Goal: Information Seeking & Learning: Learn about a topic

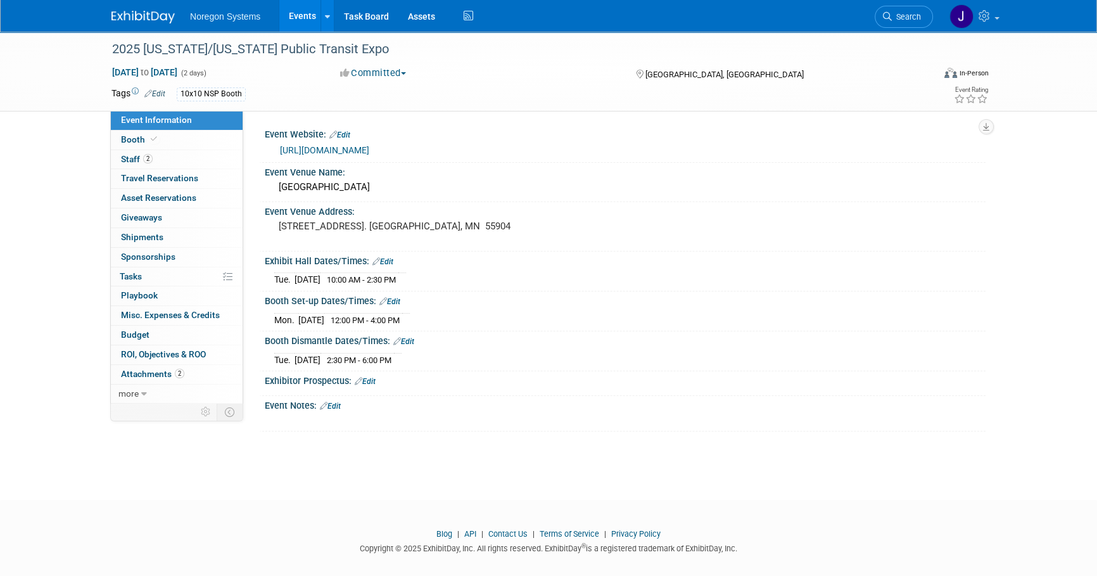
click at [149, 13] on img at bounding box center [142, 17] width 63 height 13
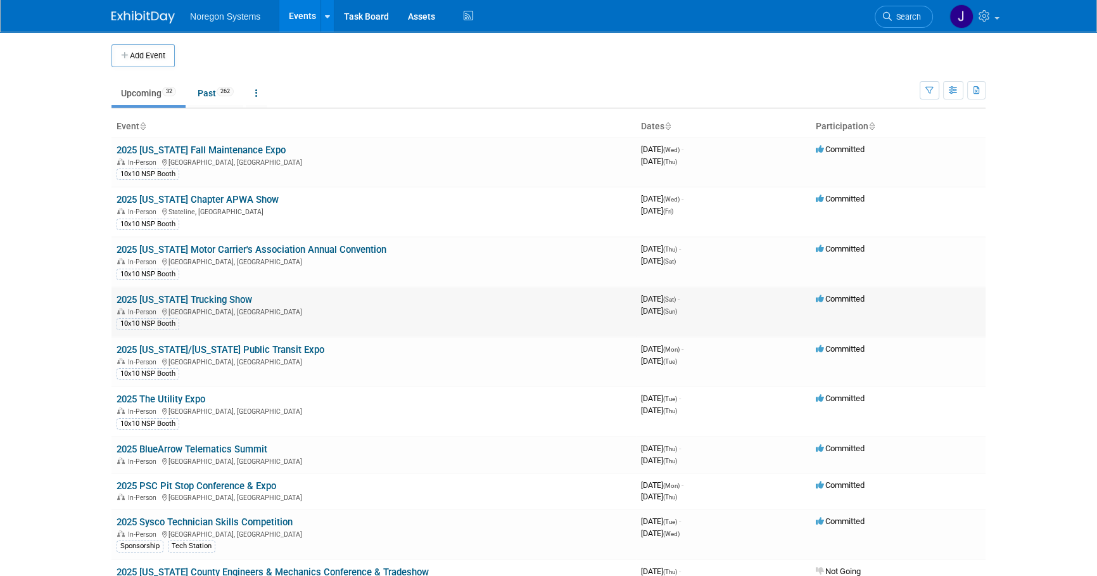
drag, startPoint x: 86, startPoint y: 297, endPoint x: 122, endPoint y: 297, distance: 36.7
click at [86, 297] on body "Noregon Systems Events Add Event Bulk Upload Events Shareable Event Boards Rece…" at bounding box center [548, 288] width 1097 height 576
drag, startPoint x: 248, startPoint y: 300, endPoint x: 117, endPoint y: 302, distance: 131.1
click at [117, 302] on td "2025 California Trucking Show In-Person Ontario, CA 10x10 NSP Booth" at bounding box center [373, 312] width 524 height 50
copy link "2025 [US_STATE] Trucking Show"
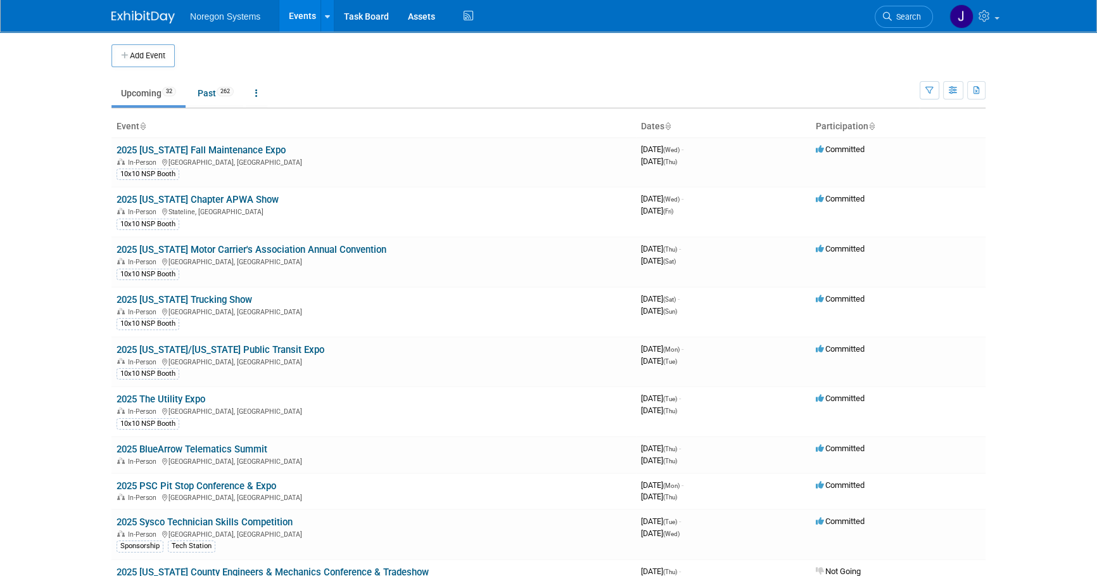
click at [83, 277] on body "Noregon Systems Events Add Event Bulk Upload Events Shareable Event Boards Rece…" at bounding box center [548, 288] width 1097 height 576
drag, startPoint x: 322, startPoint y: 348, endPoint x: 115, endPoint y: 348, distance: 207.1
click at [115, 348] on td "2025 Minnesota/Wisconsin Public Transit Expo In-Person Rochester, MN 10x10 NSP …" at bounding box center [373, 362] width 524 height 50
drag, startPoint x: 253, startPoint y: 297, endPoint x: 115, endPoint y: 302, distance: 138.2
click at [115, 302] on td "2025 California Trucking Show In-Person Ontario, CA 10x10 NSP Booth" at bounding box center [373, 312] width 524 height 50
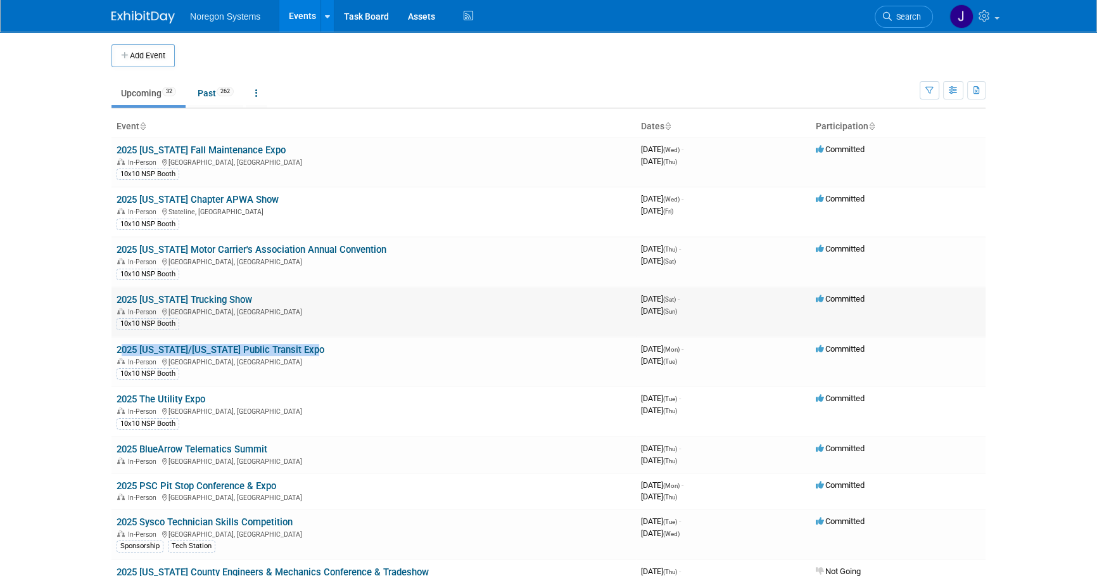
copy link "2025 [US_STATE] Trucking Show"
click at [79, 284] on body "Noregon Systems Events Add Event Bulk Upload Events Shareable Event Boards Rece…" at bounding box center [548, 288] width 1097 height 576
click at [158, 296] on link "2025 [US_STATE] Trucking Show" at bounding box center [185, 299] width 136 height 11
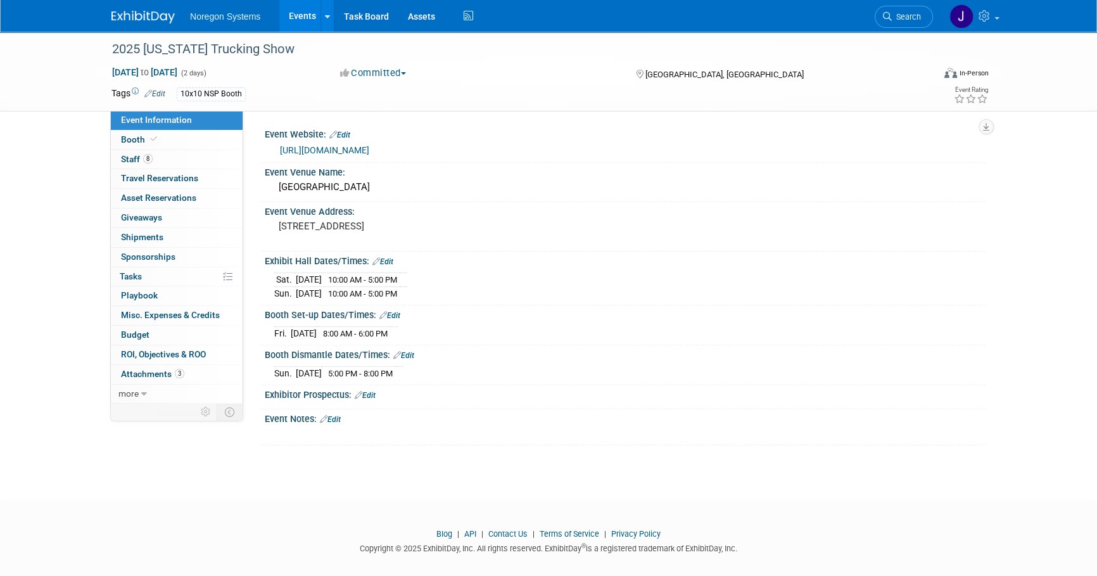
drag, startPoint x: 424, startPoint y: 154, endPoint x: 275, endPoint y: 154, distance: 148.9
click at [275, 154] on div "https://californiatruckingshow.com/" at bounding box center [625, 149] width 702 height 18
drag, startPoint x: 275, startPoint y: 154, endPoint x: 402, endPoint y: 188, distance: 131.8
click at [402, 188] on div "[GEOGRAPHIC_DATA]" at bounding box center [625, 187] width 702 height 20
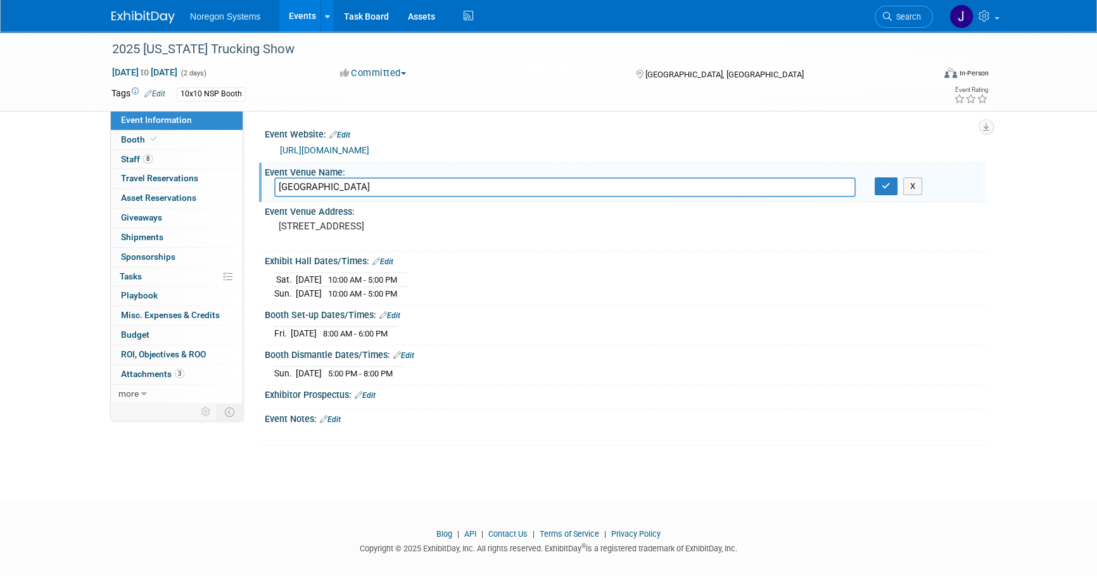
drag, startPoint x: 402, startPoint y: 188, endPoint x: 267, endPoint y: 183, distance: 135.6
click at [267, 183] on div "[GEOGRAPHIC_DATA]" at bounding box center [565, 187] width 600 height 20
click at [125, 139] on span "Booth" at bounding box center [140, 139] width 39 height 10
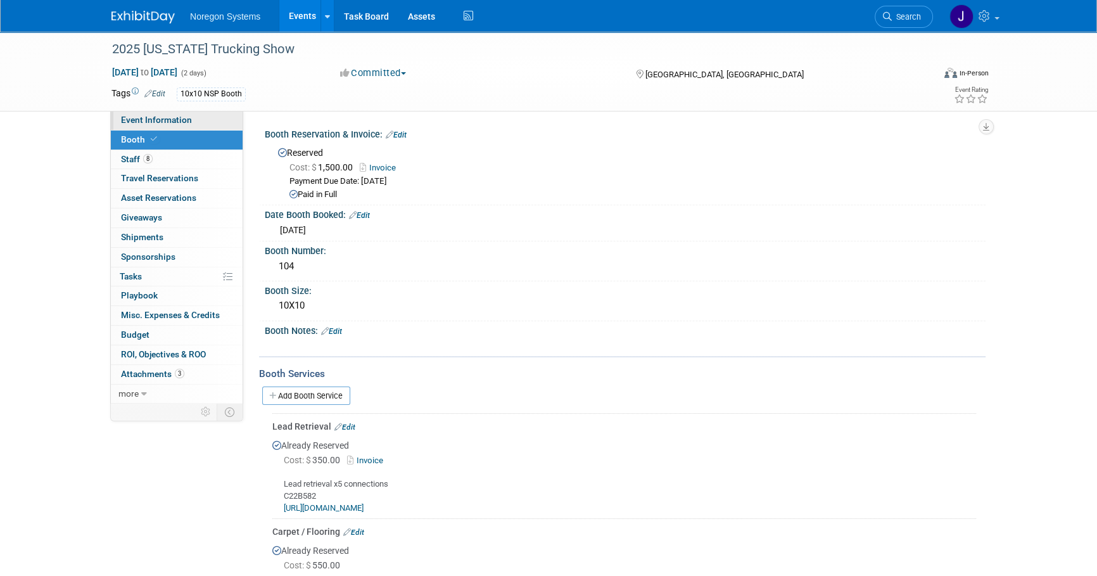
click at [154, 120] on span "Event Information" at bounding box center [156, 120] width 71 height 10
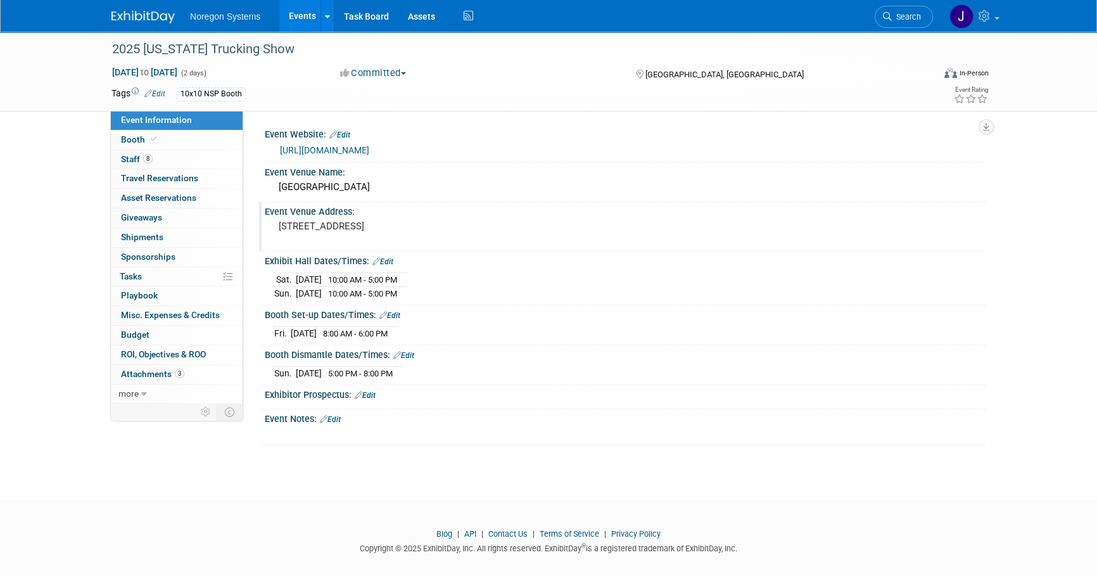
drag, startPoint x: 478, startPoint y: 225, endPoint x: 278, endPoint y: 236, distance: 200.4
click at [278, 236] on div "2000 E Convention Center Way, Ontario, CA 91764" at bounding box center [414, 231] width 281 height 29
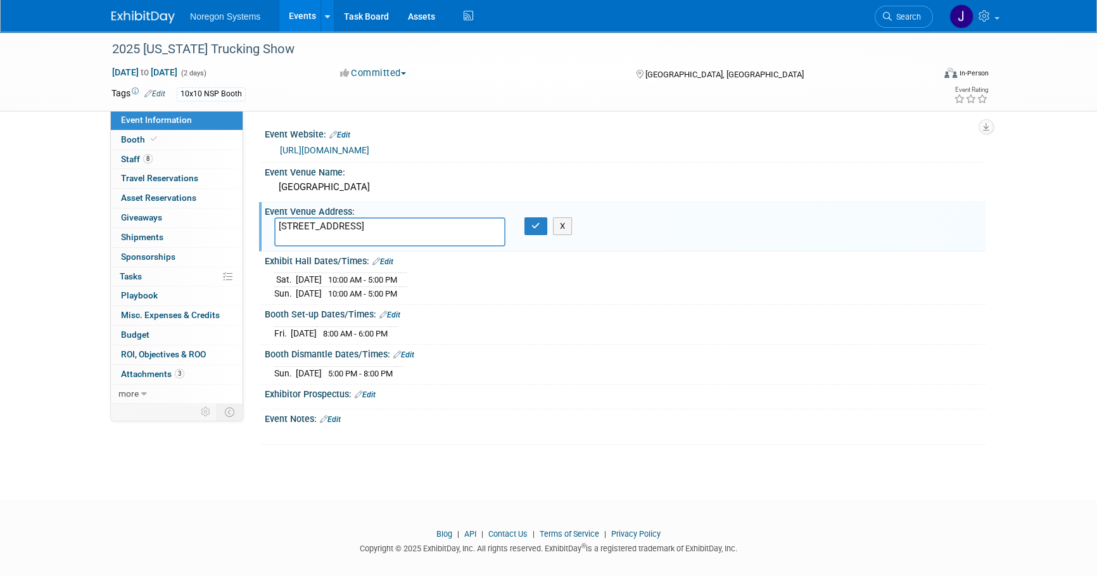
click at [486, 224] on textarea "2000 E Convention Center Way, Ontario, CA 91764" at bounding box center [389, 231] width 231 height 29
drag, startPoint x: 488, startPoint y: 224, endPoint x: 263, endPoint y: 217, distance: 225.0
click at [263, 217] on div "Event Venue Address: 2000 E Convention Center Way, Ontario, CA 91764 2000 E Con…" at bounding box center [622, 226] width 727 height 49
click at [531, 228] on icon "button" at bounding box center [535, 226] width 9 height 8
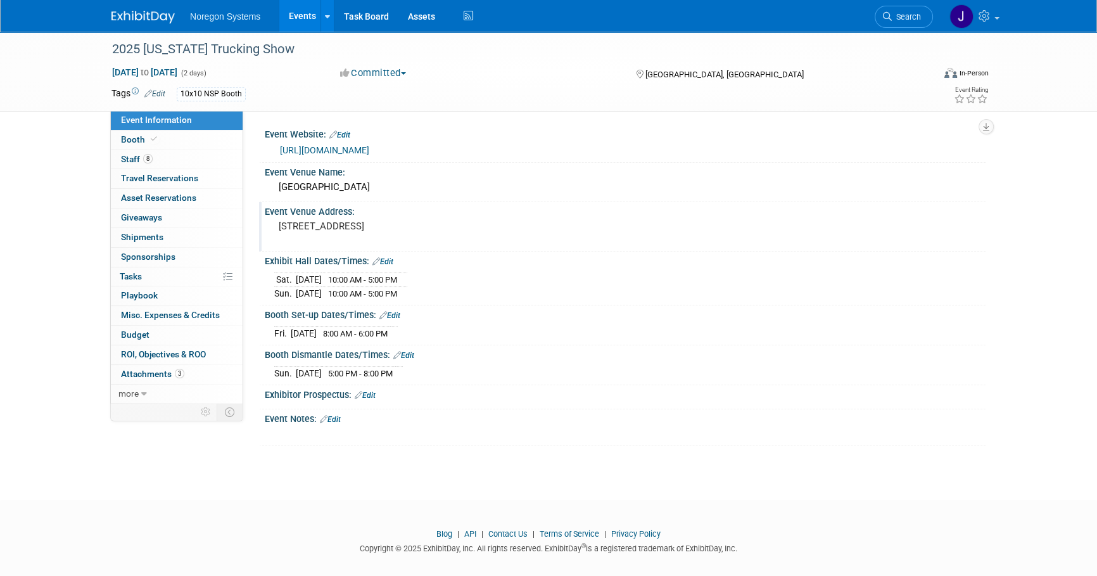
drag, startPoint x: 431, startPoint y: 292, endPoint x: 273, endPoint y: 283, distance: 158.0
click at [274, 283] on div "Sat. Oct 4, 2025 10:00 AM - 5:00 PM Sun. Oct 5, 2025 10:00 AM - 5:00 PM" at bounding box center [625, 284] width 702 height 30
drag, startPoint x: 416, startPoint y: 334, endPoint x: 272, endPoint y: 326, distance: 144.1
click at [272, 326] on div "Fri. Oct 3, 2025 8:00 AM - 6:00 PM Save Changes Cancel" at bounding box center [625, 331] width 721 height 22
copy div "Fri. Oct 3, 2025 8:00 AM - 6:00 PM"
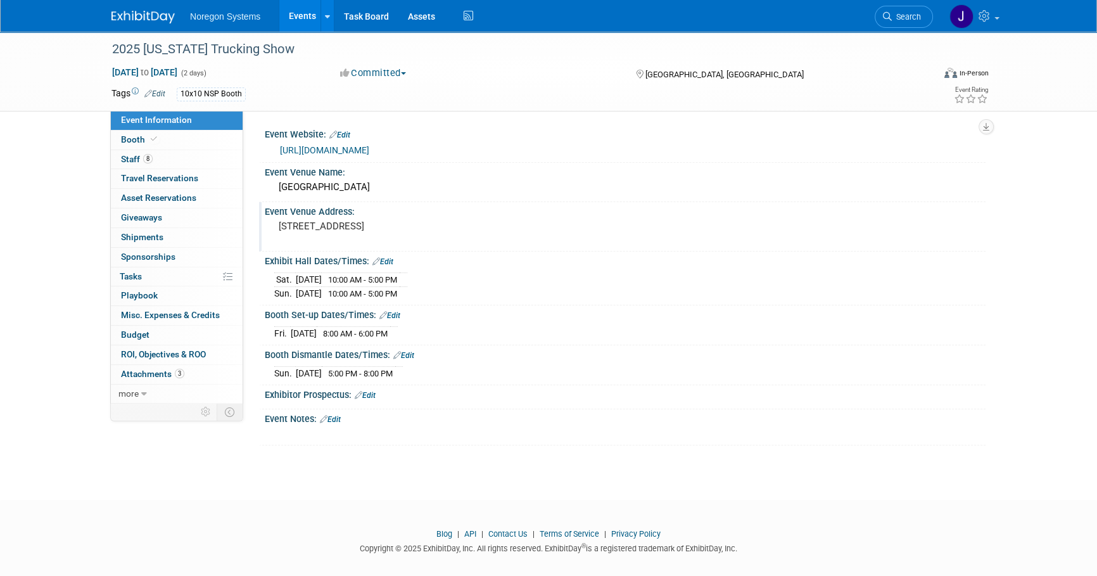
click at [572, 330] on div "Fri. Oct 3, 2025 8:00 AM - 6:00 PM" at bounding box center [625, 331] width 702 height 17
drag, startPoint x: 412, startPoint y: 330, endPoint x: 270, endPoint y: 332, distance: 141.3
click at [270, 332] on div "Fri. Oct 3, 2025 8:00 AM - 6:00 PM Save Changes Cancel" at bounding box center [625, 331] width 721 height 22
copy div "Fri. Oct 3, 2025 8:00 AM - 6:00 PM"
click at [462, 432] on div at bounding box center [561, 434] width 571 height 13
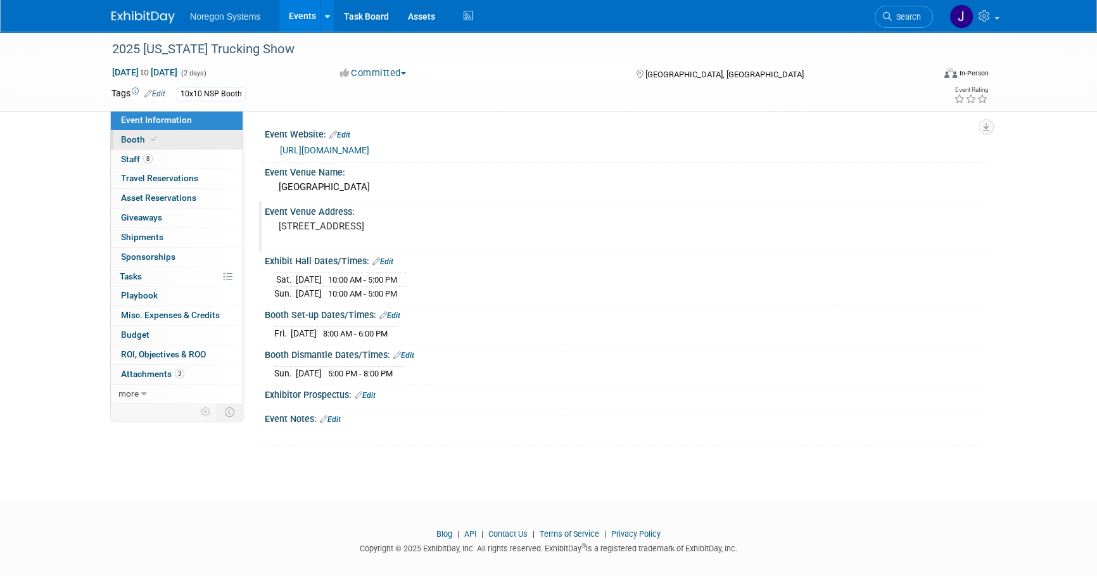
click at [162, 137] on link "Booth" at bounding box center [177, 139] width 132 height 19
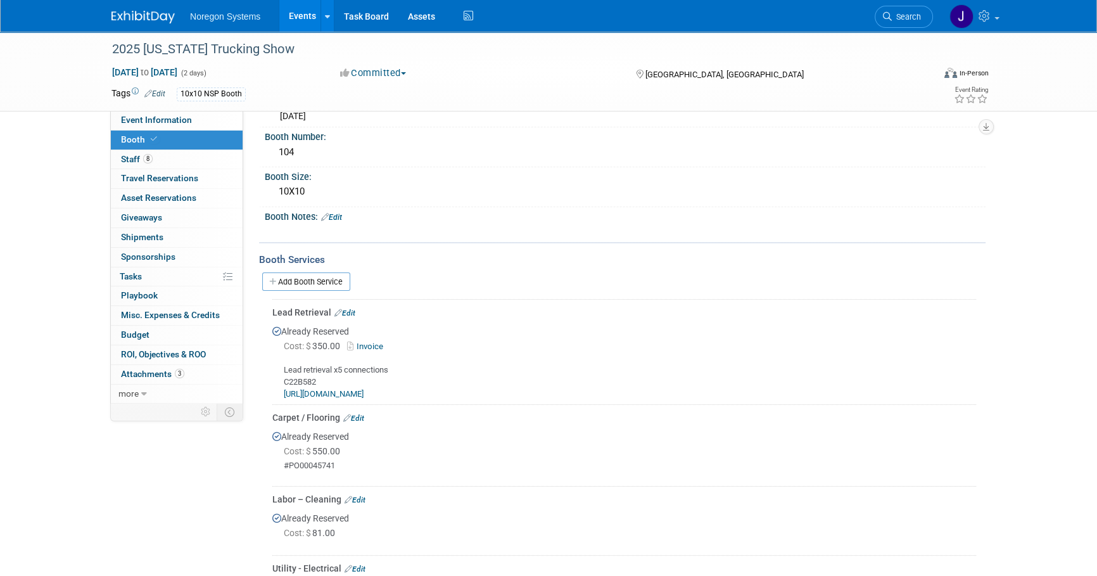
scroll to position [115, 0]
drag, startPoint x: 400, startPoint y: 391, endPoint x: 276, endPoint y: 375, distance: 125.2
click at [276, 375] on div "Lead retrieval x5 connections C22B582 https://tts.tsxevents.com/app" at bounding box center [624, 376] width 704 height 46
copy div "C22B582 https://tts.tsxevents.com/app"
drag, startPoint x: 447, startPoint y: 376, endPoint x: 395, endPoint y: 375, distance: 51.3
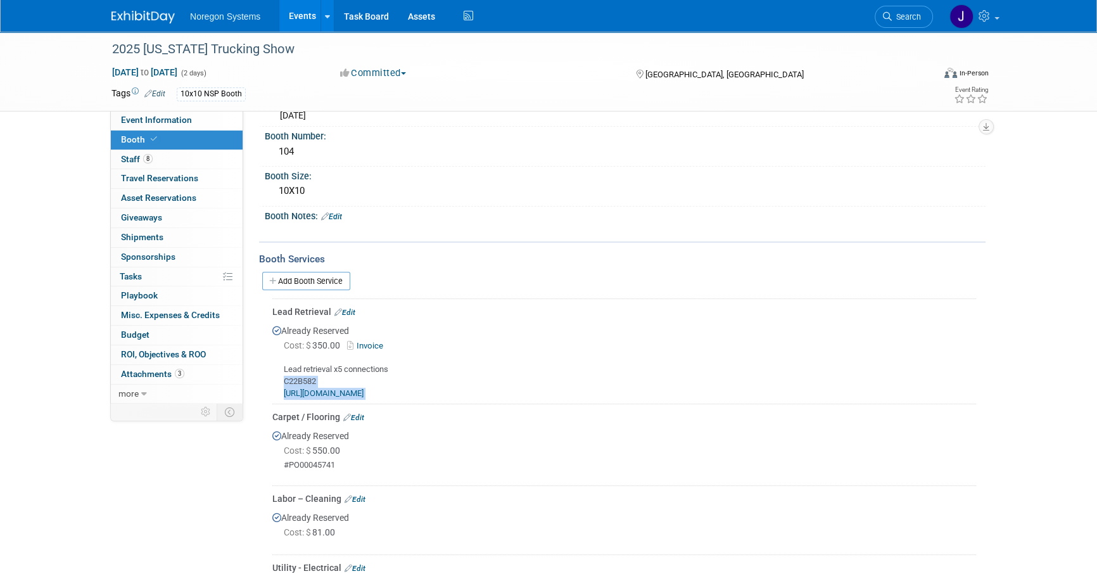
click at [445, 376] on div "Lead retrieval x5 connections C22B582 https://tts.tsxevents.com/app" at bounding box center [624, 376] width 704 height 46
drag, startPoint x: 373, startPoint y: 364, endPoint x: 278, endPoint y: 365, distance: 95.0
click at [278, 365] on div "Lead retrieval x5 connections C22B582 https://tts.tsxevents.com/app" at bounding box center [624, 376] width 704 height 46
copy div "Lead retrieval x5 connections"
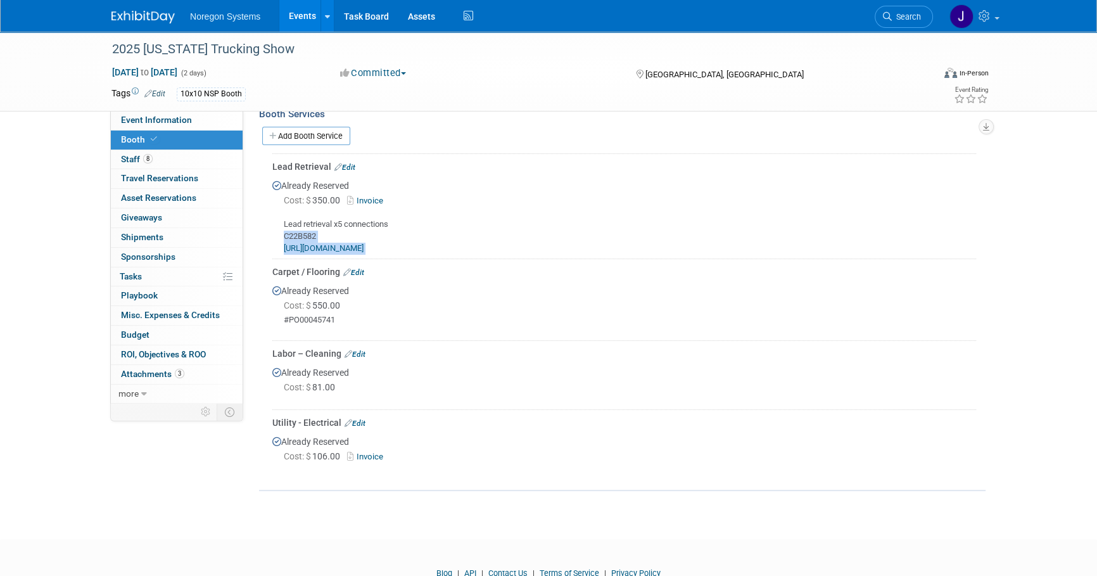
scroll to position [288, 0]
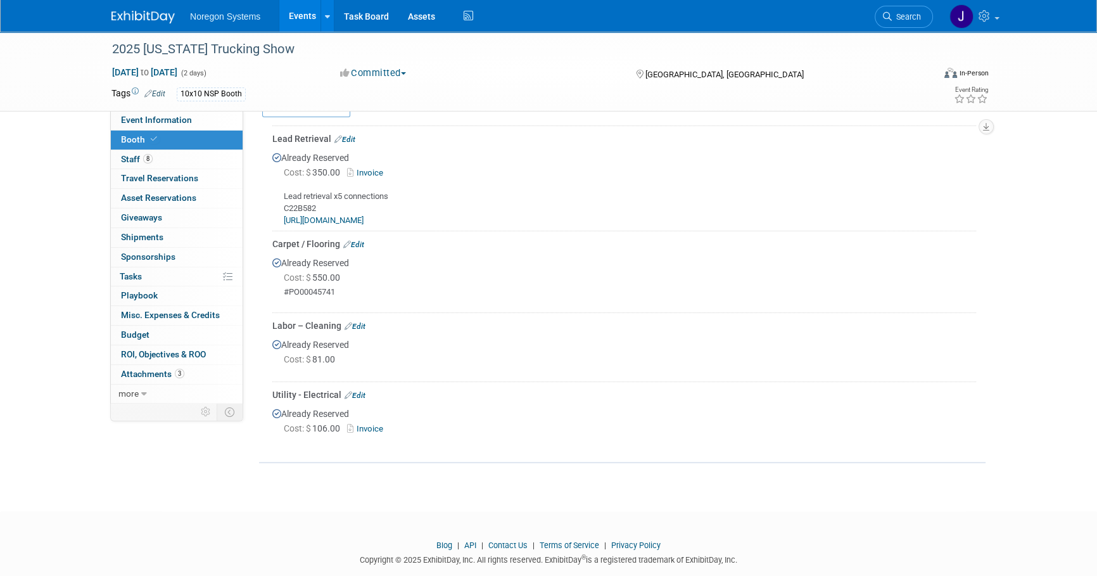
click at [231, 481] on div "2025 California Trucking Show Oct 4, 2025 to Oct 5, 2025 (2 days) Oct 4, 2025 t…" at bounding box center [548, 116] width 1097 height 744
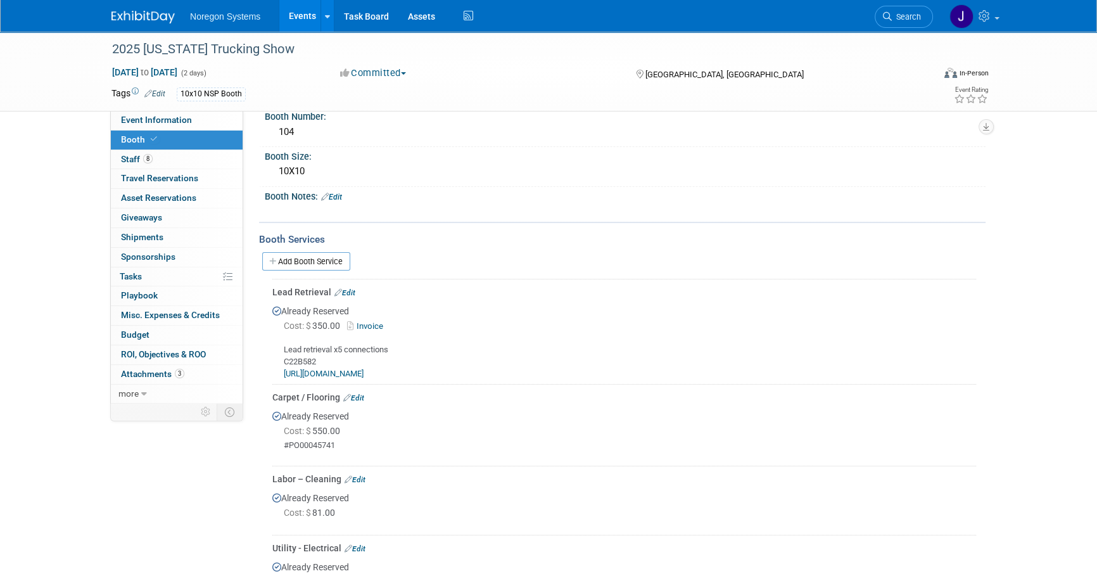
scroll to position [115, 0]
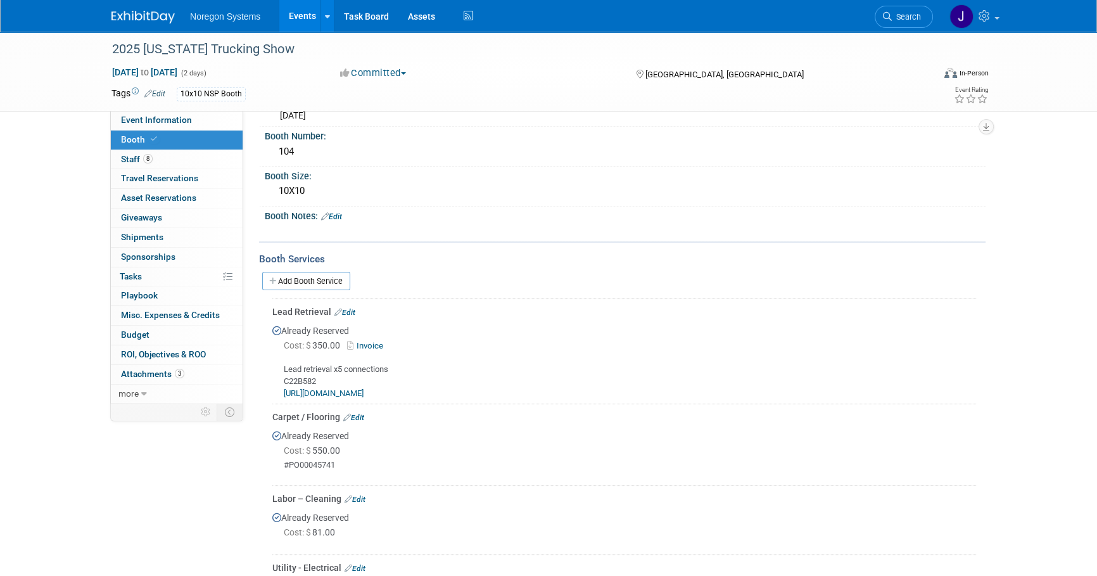
click at [148, 18] on img at bounding box center [142, 17] width 63 height 13
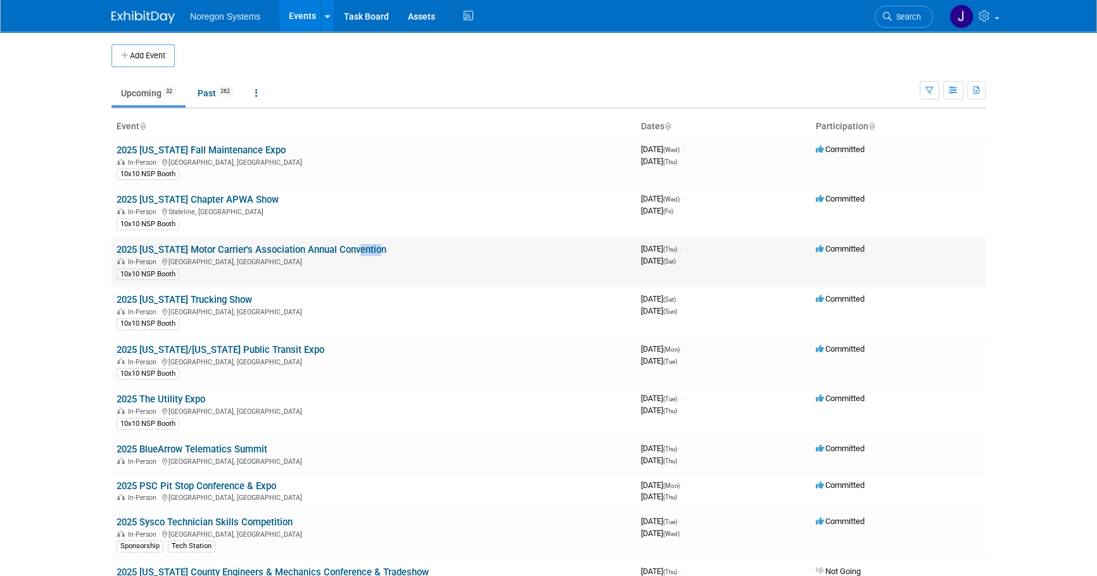
drag, startPoint x: 383, startPoint y: 249, endPoint x: 355, endPoint y: 251, distance: 28.0
click at [355, 251] on td "2025 [US_STATE] Motor Carrier's Association Annual Convention In-Person [GEOGRA…" at bounding box center [373, 262] width 524 height 50
drag, startPoint x: 355, startPoint y: 251, endPoint x: 276, endPoint y: 298, distance: 92.2
click at [282, 297] on td "2025 [US_STATE] Trucking Show In-Person [GEOGRAPHIC_DATA], [GEOGRAPHIC_DATA] 10…" at bounding box center [373, 312] width 524 height 50
drag, startPoint x: 256, startPoint y: 302, endPoint x: 114, endPoint y: 299, distance: 141.9
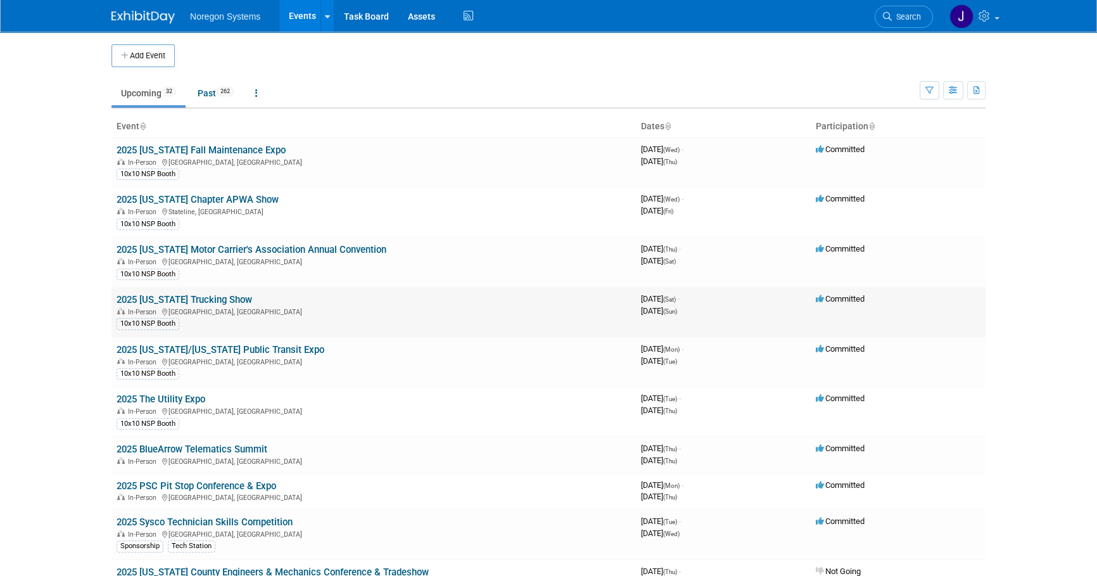
click at [114, 299] on td "2025 [US_STATE] Trucking Show In-Person [GEOGRAPHIC_DATA], [GEOGRAPHIC_DATA] 10…" at bounding box center [373, 312] width 524 height 50
copy link "2025 [US_STATE] Trucking Show"
drag, startPoint x: 92, startPoint y: 285, endPoint x: 140, endPoint y: 289, distance: 47.7
click at [92, 284] on body "Noregon Systems Events Add Event Bulk Upload Events Shareable Event Boards Rece…" at bounding box center [548, 288] width 1097 height 576
click at [174, 298] on link "2025 [US_STATE] Trucking Show" at bounding box center [185, 299] width 136 height 11
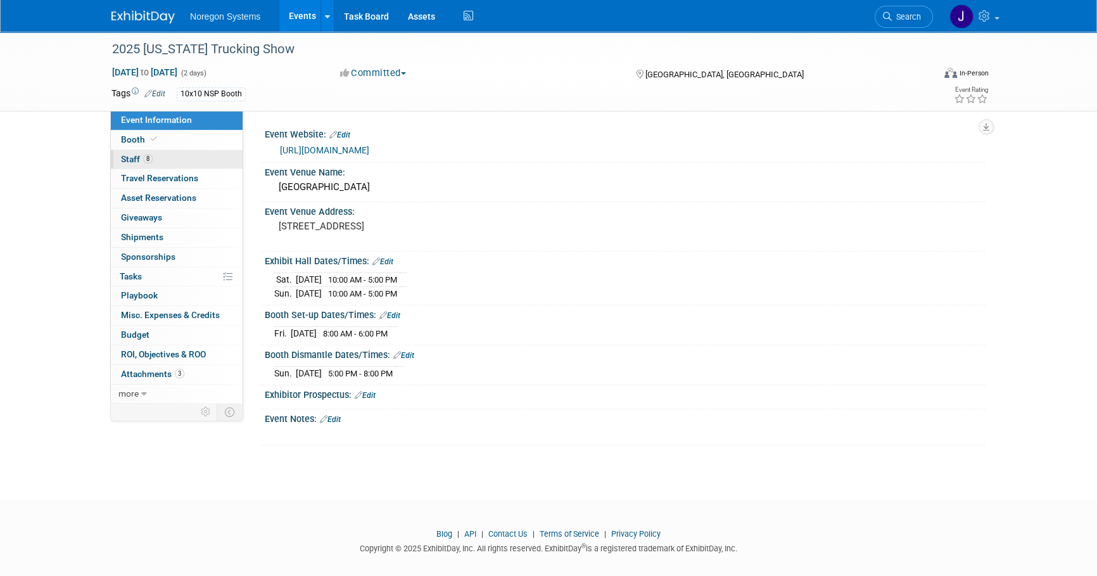
click at [196, 157] on link "8 Staff 8" at bounding box center [177, 159] width 132 height 19
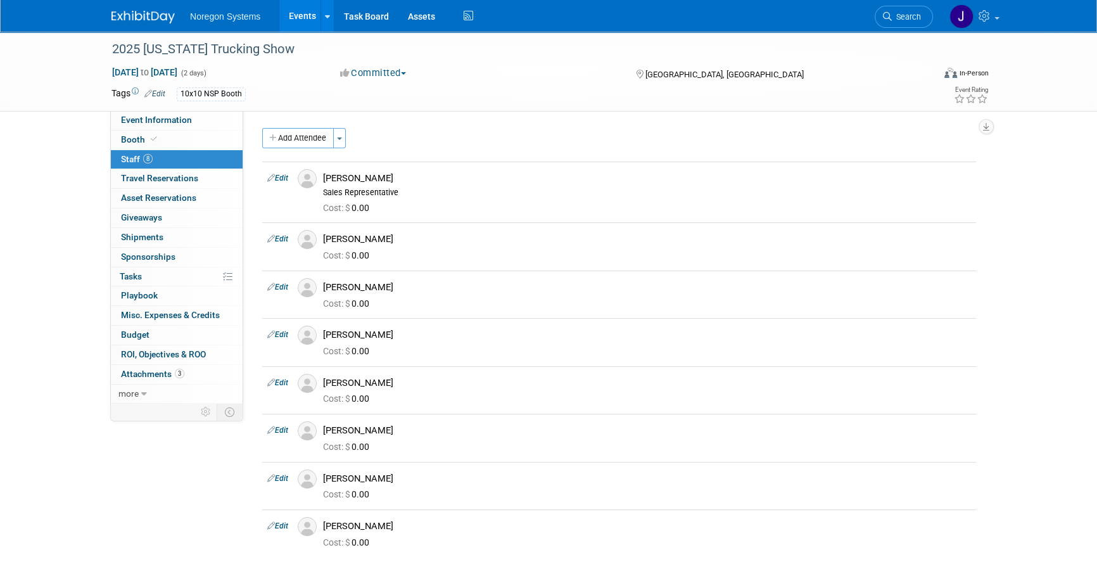
click at [129, 10] on link at bounding box center [150, 11] width 79 height 10
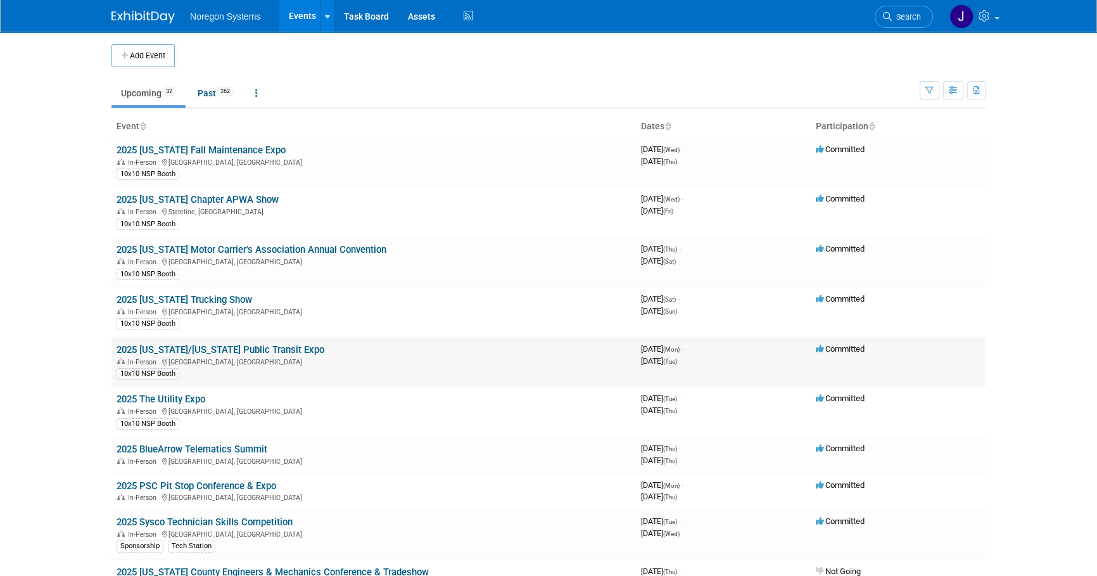
click at [204, 348] on link "2025 [US_STATE]/[US_STATE] Public Transit Expo" at bounding box center [221, 349] width 208 height 11
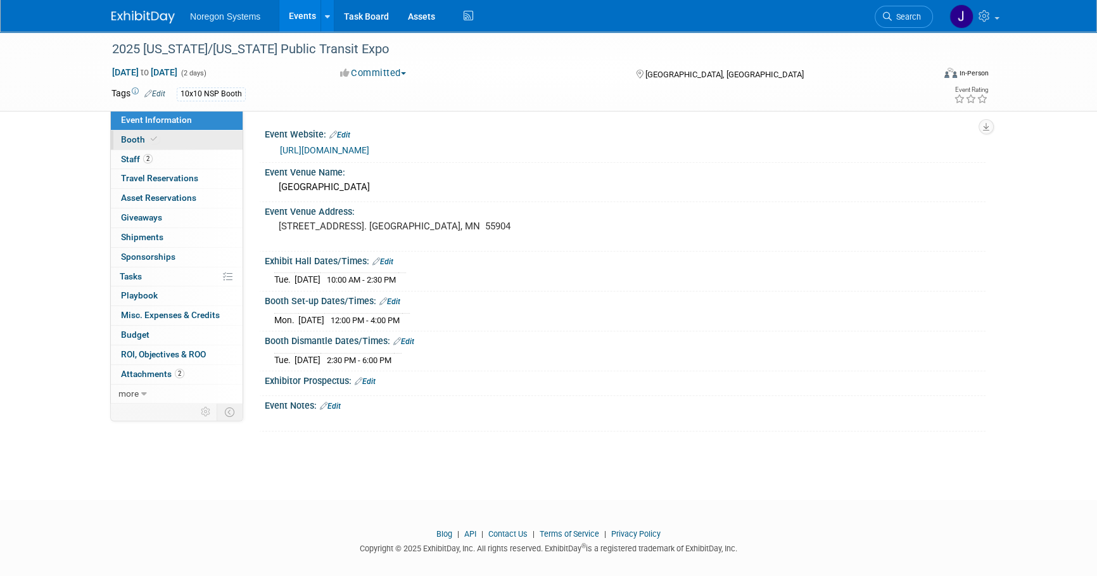
click at [165, 141] on link "Booth" at bounding box center [177, 139] width 132 height 19
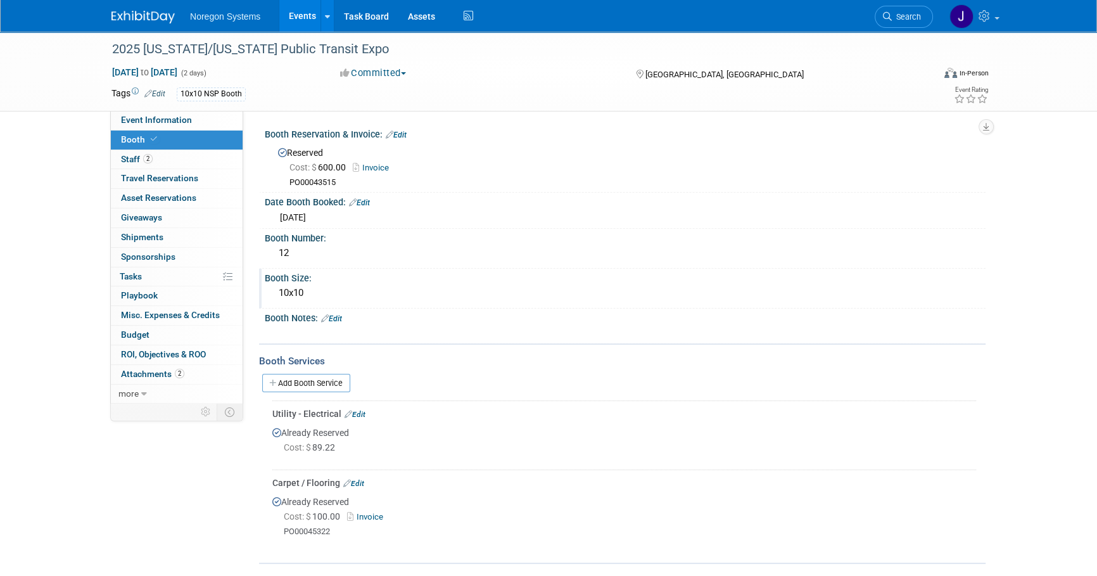
click at [504, 277] on div "Booth Size:" at bounding box center [625, 277] width 721 height 16
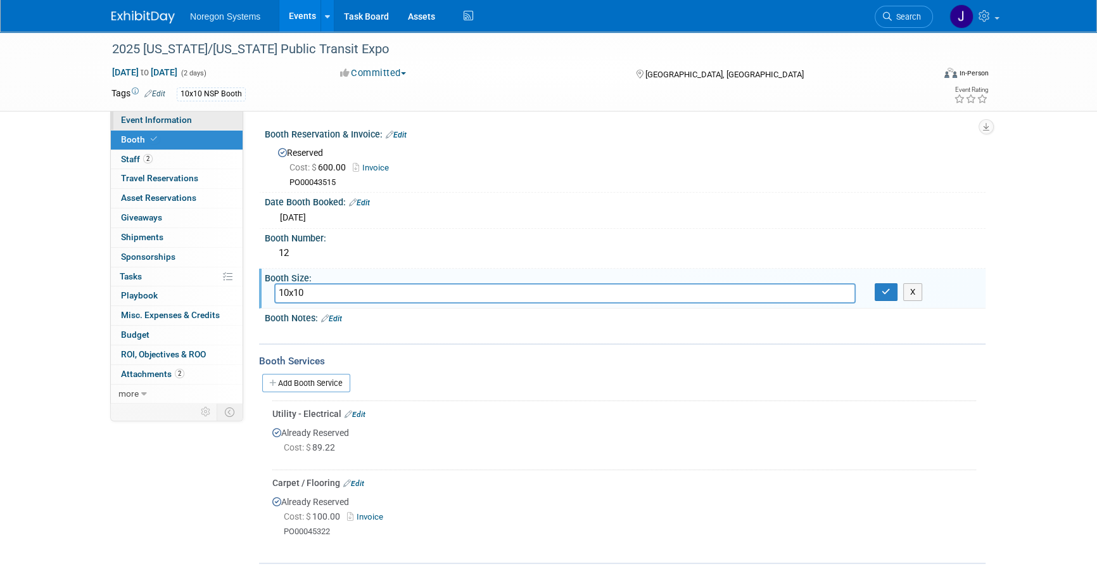
click at [219, 118] on link "Event Information" at bounding box center [177, 120] width 132 height 19
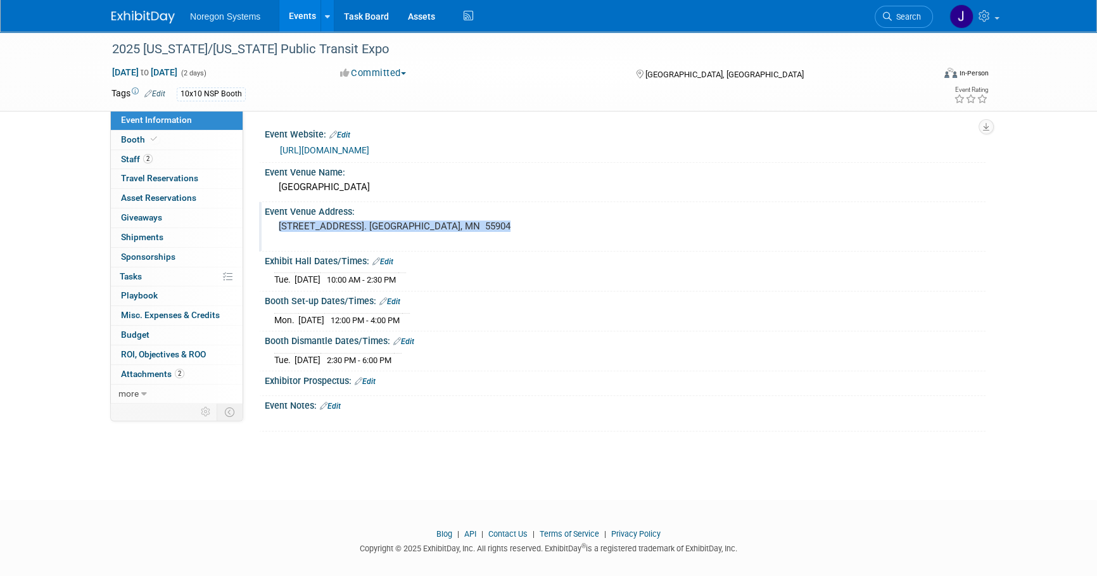
drag, startPoint x: 489, startPoint y: 228, endPoint x: 278, endPoint y: 229, distance: 210.9
click at [279, 229] on pre "[STREET_ADDRESS]. [GEOGRAPHIC_DATA], MN 55904" at bounding box center [415, 225] width 272 height 11
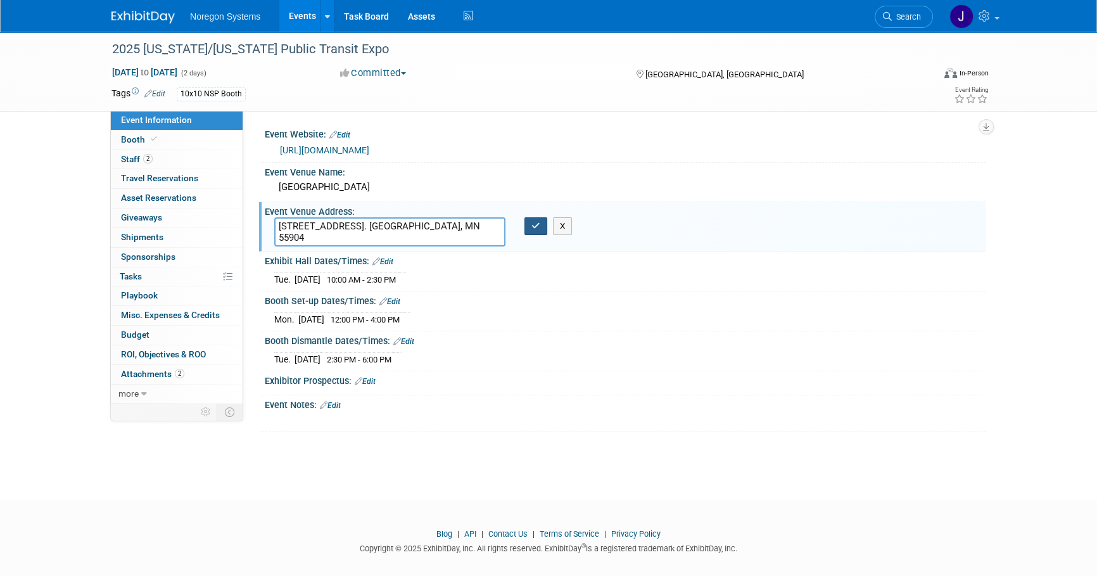
click at [537, 228] on icon "button" at bounding box center [535, 226] width 9 height 8
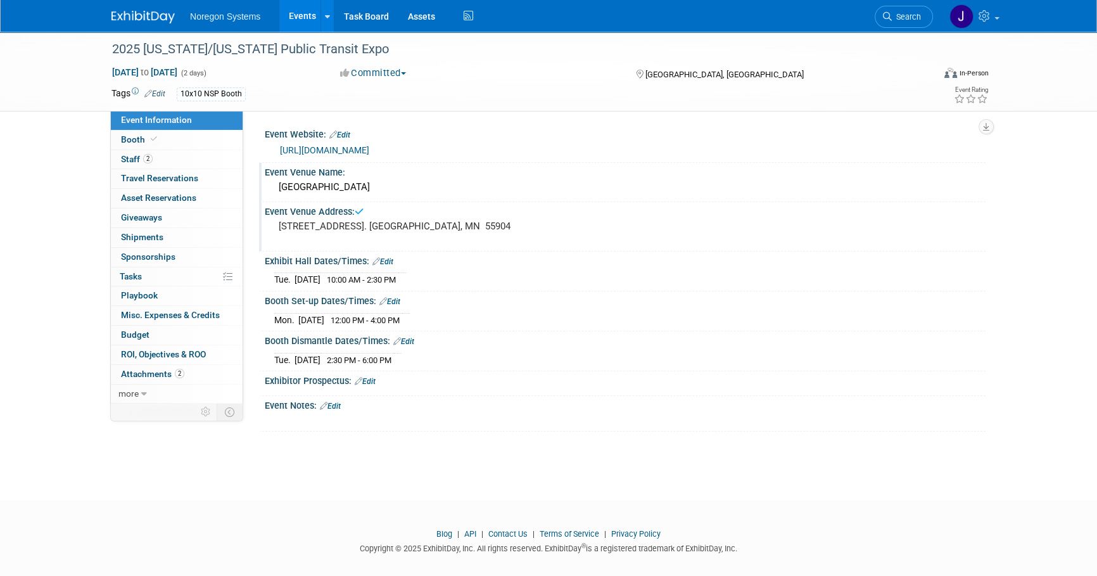
click at [357, 191] on div "[GEOGRAPHIC_DATA]" at bounding box center [625, 187] width 702 height 20
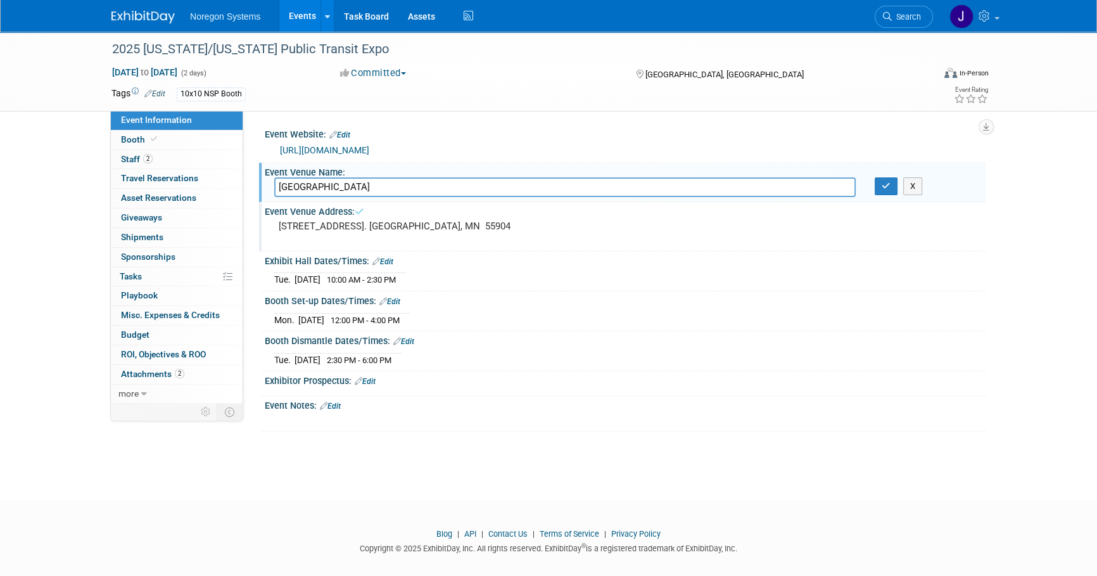
drag, startPoint x: 364, startPoint y: 189, endPoint x: 272, endPoint y: 196, distance: 92.2
click at [272, 196] on div "[GEOGRAPHIC_DATA] [GEOGRAPHIC_DATA] X" at bounding box center [625, 187] width 721 height 21
click at [464, 223] on pre "[STREET_ADDRESS]. [GEOGRAPHIC_DATA], MN 55904" at bounding box center [415, 225] width 272 height 11
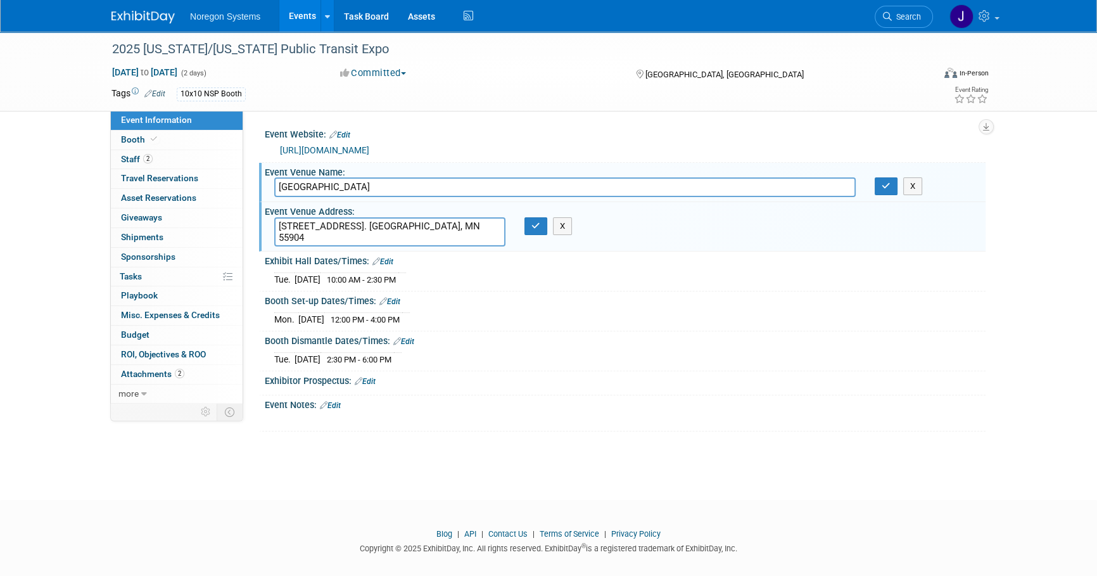
drag, startPoint x: 486, startPoint y: 225, endPoint x: 259, endPoint y: 222, distance: 226.8
click at [259, 222] on div "Event Venue Address: [STREET_ADDRESS]. [GEOGRAPHIC_DATA], MN 55904 [STREET_ADDR…" at bounding box center [622, 226] width 727 height 49
drag, startPoint x: 533, startPoint y: 226, endPoint x: 619, endPoint y: 215, distance: 87.4
click at [533, 226] on icon "button" at bounding box center [535, 226] width 9 height 8
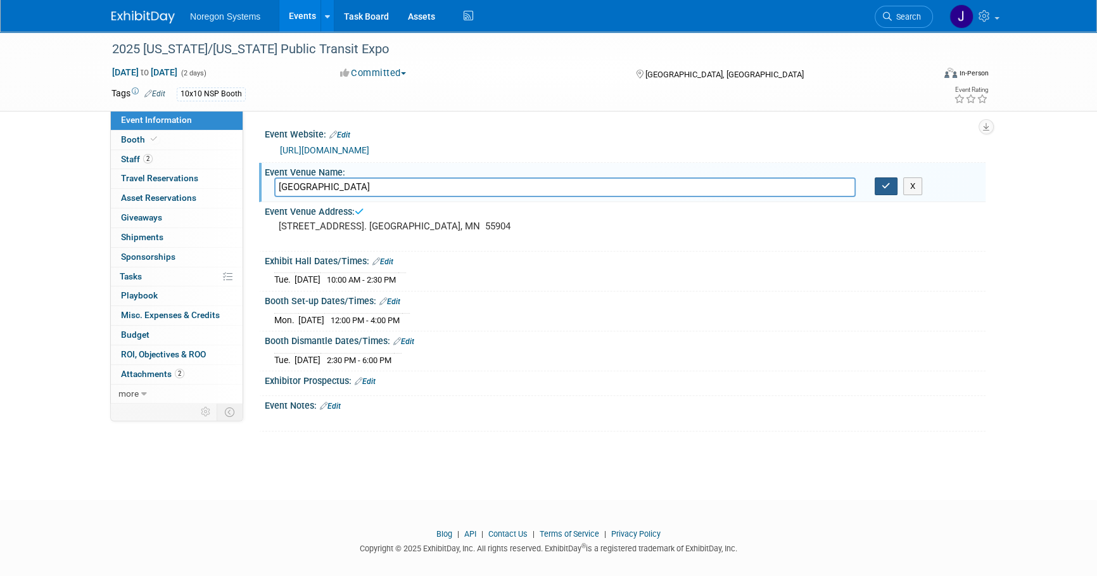
click at [886, 186] on icon "button" at bounding box center [886, 186] width 9 height 8
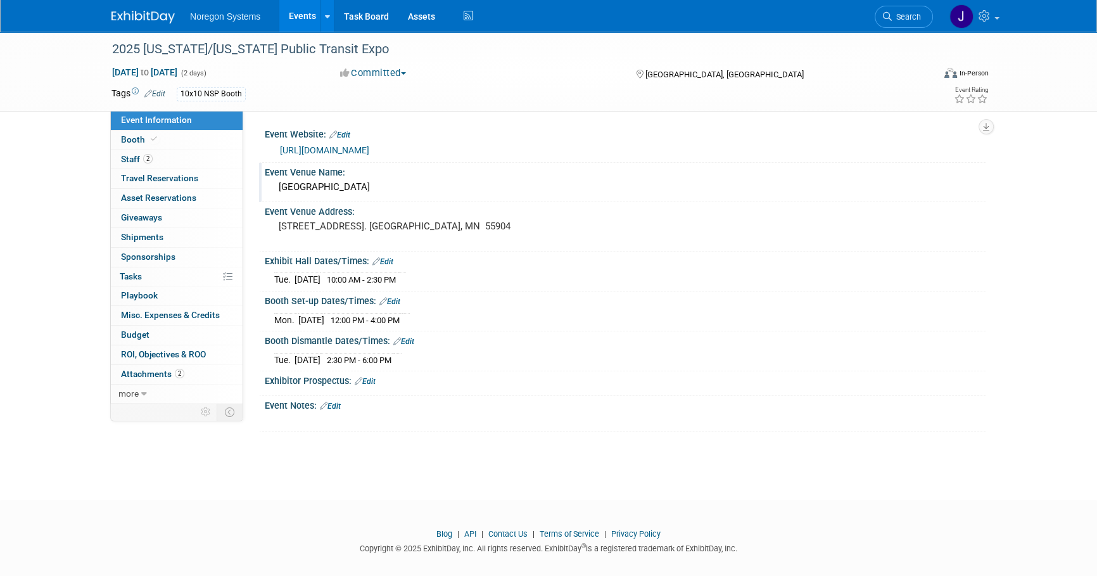
drag, startPoint x: 421, startPoint y: 281, endPoint x: 296, endPoint y: 284, distance: 124.8
click at [296, 284] on tr "[DATE] 10:00 AM - 2:30 PM" at bounding box center [340, 279] width 132 height 13
copy tr "[DATE] 10:00 AM - 2:30 PM"
click at [587, 310] on div "[DATE] 12:00 PM - 4:00 PM" at bounding box center [625, 318] width 702 height 17
click at [535, 316] on div "[DATE] 12:00 PM - 4:00 PM" at bounding box center [625, 318] width 702 height 17
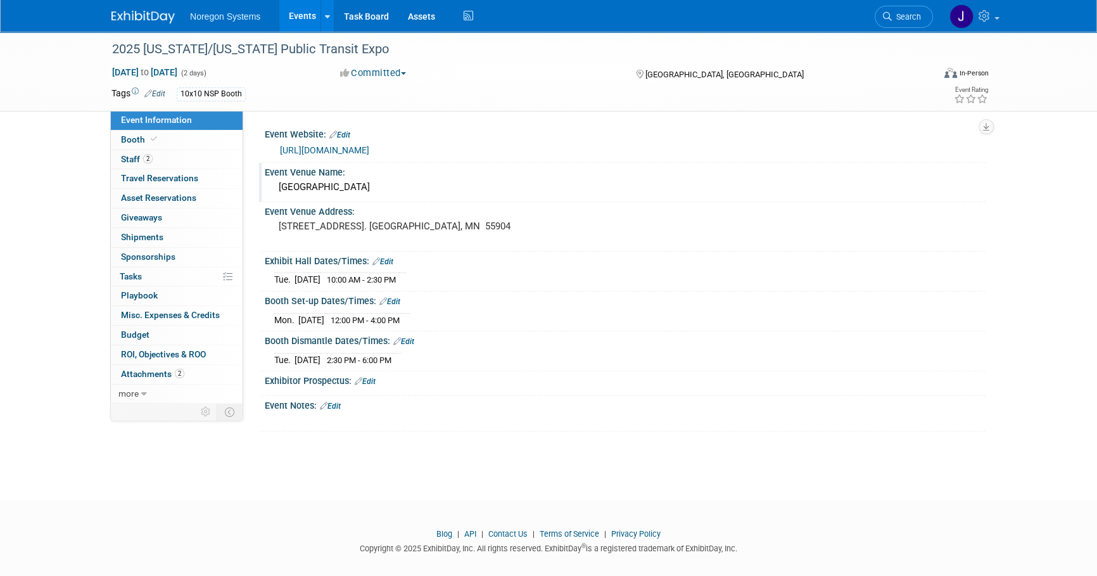
drag, startPoint x: 426, startPoint y: 318, endPoint x: 300, endPoint y: 319, distance: 126.7
click at [300, 319] on tr "[DATE] 12:00 PM - 4:00 PM" at bounding box center [342, 319] width 136 height 13
copy tr "[DATE] 12:00 PM - 4:00 PM"
click at [441, 317] on div "[DATE] 12:00 PM - 4:00 PM" at bounding box center [625, 318] width 702 height 17
drag, startPoint x: 421, startPoint y: 319, endPoint x: 296, endPoint y: 319, distance: 124.8
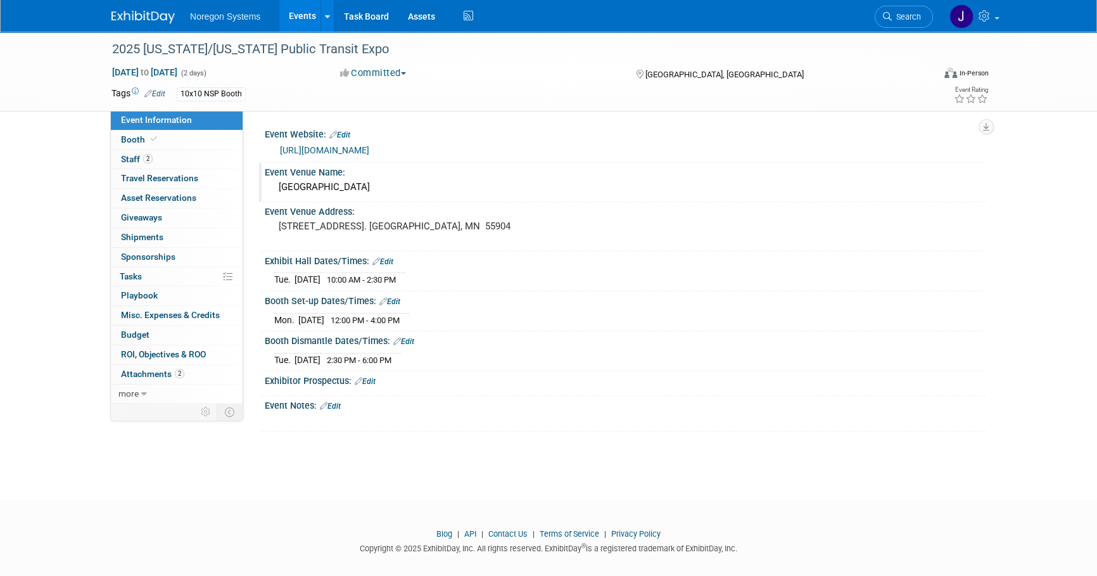
click at [296, 319] on tr "[DATE] 12:00 PM - 4:00 PM" at bounding box center [342, 319] width 136 height 13
copy tr "[DATE] 12:00 PM - 4:00 PM"
drag, startPoint x: 488, startPoint y: 326, endPoint x: 431, endPoint y: 323, distance: 57.7
click at [488, 326] on div "[DATE] 12:00 PM - 4:00 PM Save Changes Cancel" at bounding box center [625, 318] width 721 height 22
drag, startPoint x: 326, startPoint y: 321, endPoint x: 295, endPoint y: 319, distance: 31.8
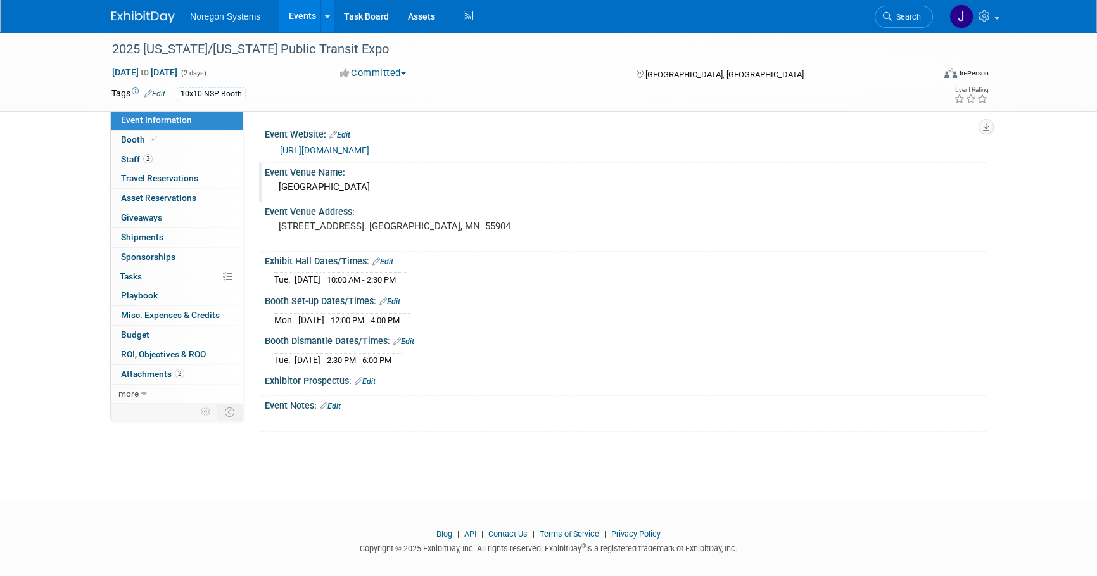
click at [295, 319] on tr "[DATE] 12:00 PM - 4:00 PM" at bounding box center [342, 319] width 136 height 13
copy tr "[DATE] 12:00 PM - 4:00 PM"
drag, startPoint x: 998, startPoint y: 329, endPoint x: 765, endPoint y: 339, distance: 233.3
click at [998, 329] on div "2025 [US_STATE]/[US_STATE] Public Transit Expo [DATE] to [DATE] (2 days) [DATE]…" at bounding box center [548, 254] width 1097 height 445
click at [188, 139] on link "Booth" at bounding box center [177, 139] width 132 height 19
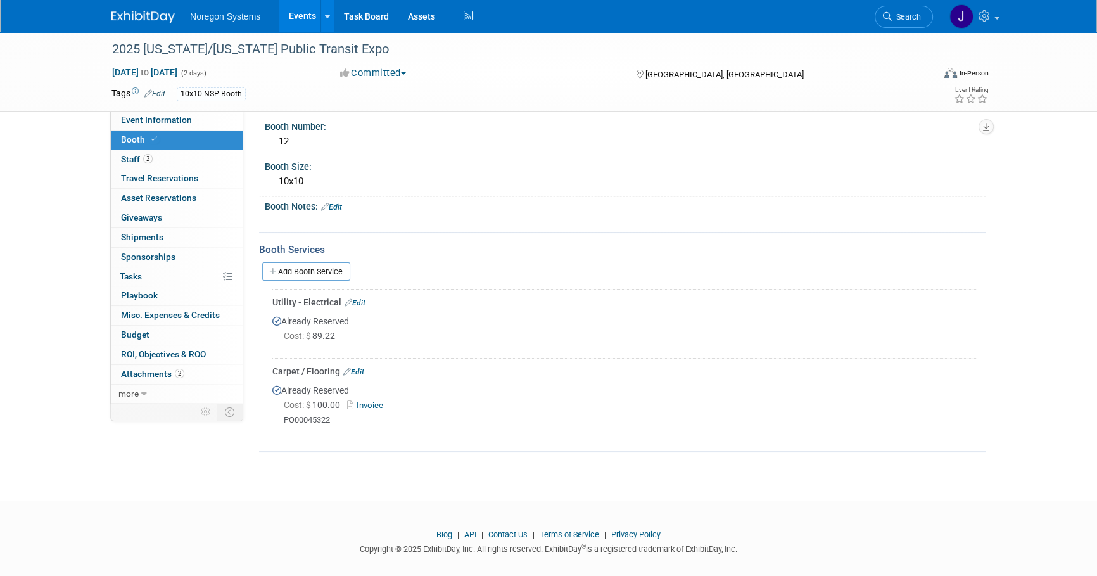
scroll to position [115, 0]
click at [213, 158] on link "2 Staff 2" at bounding box center [177, 159] width 132 height 19
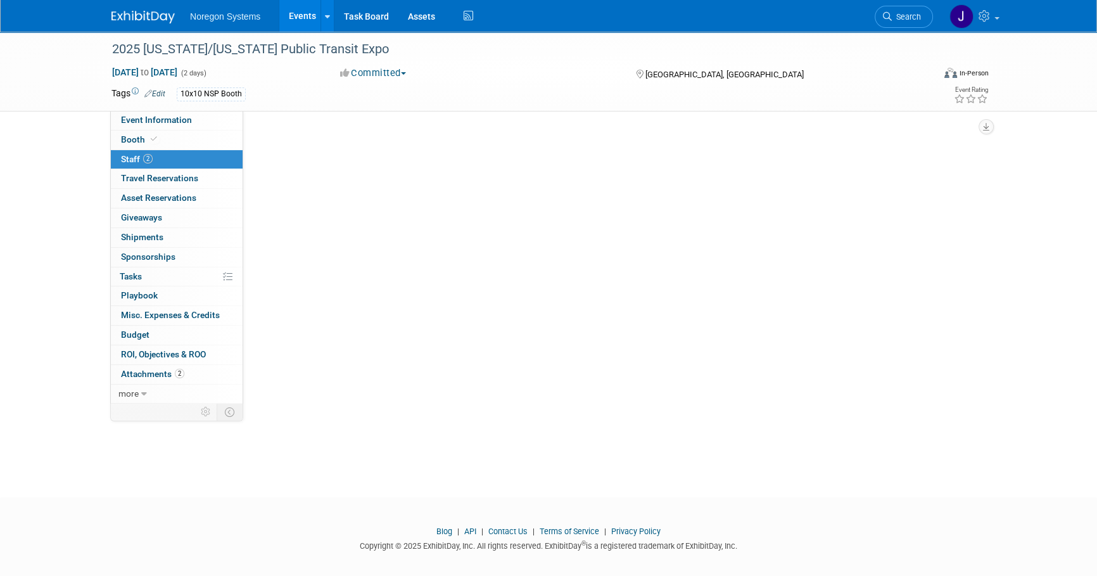
scroll to position [0, 0]
